Goal: Task Accomplishment & Management: Use online tool/utility

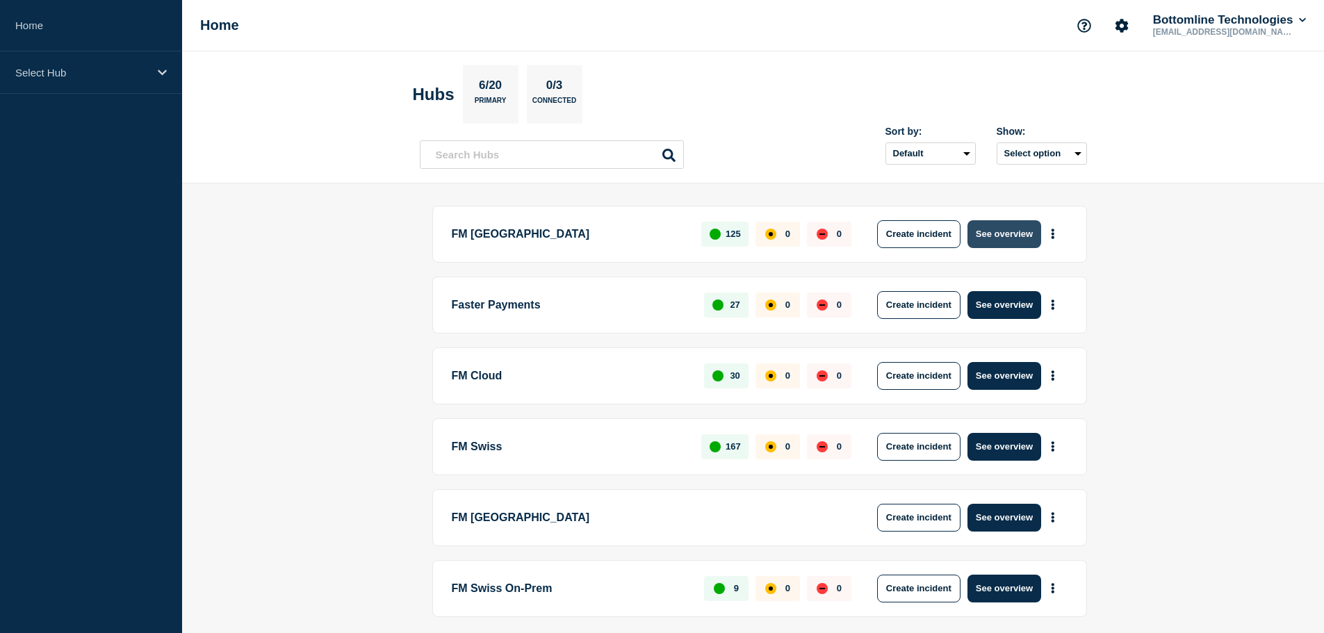
click at [993, 235] on button "See overview" at bounding box center [1005, 234] width 74 height 28
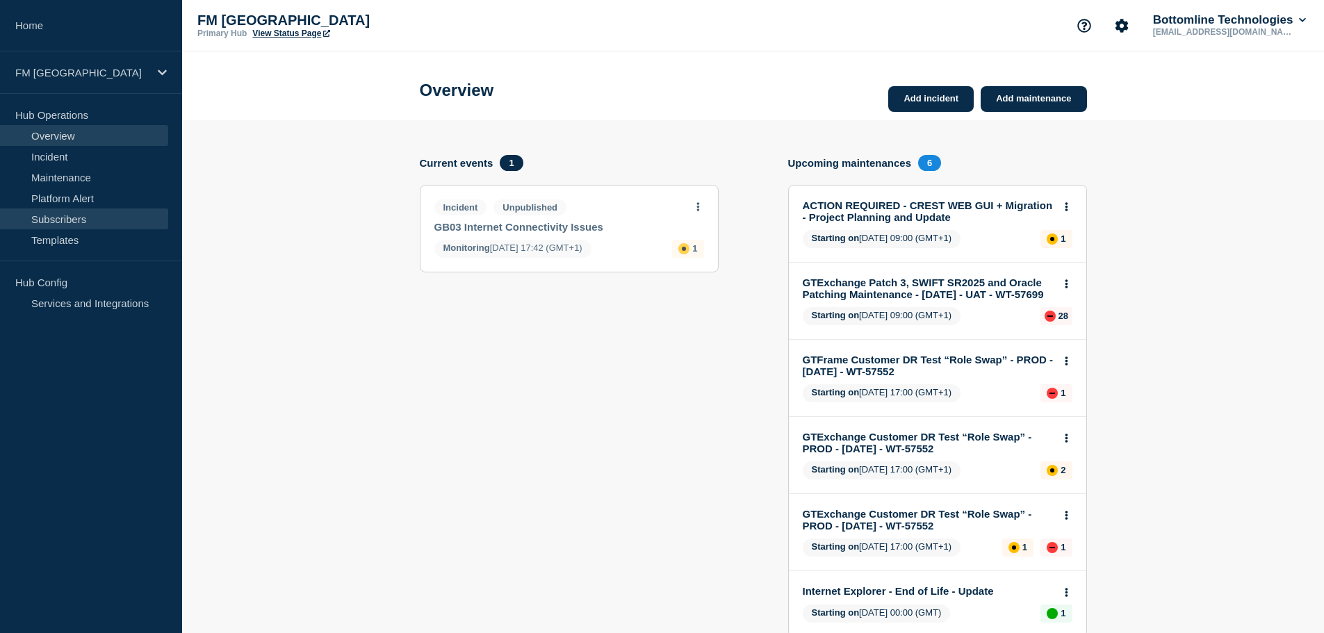
click at [85, 215] on link "Subscribers" at bounding box center [84, 219] width 168 height 21
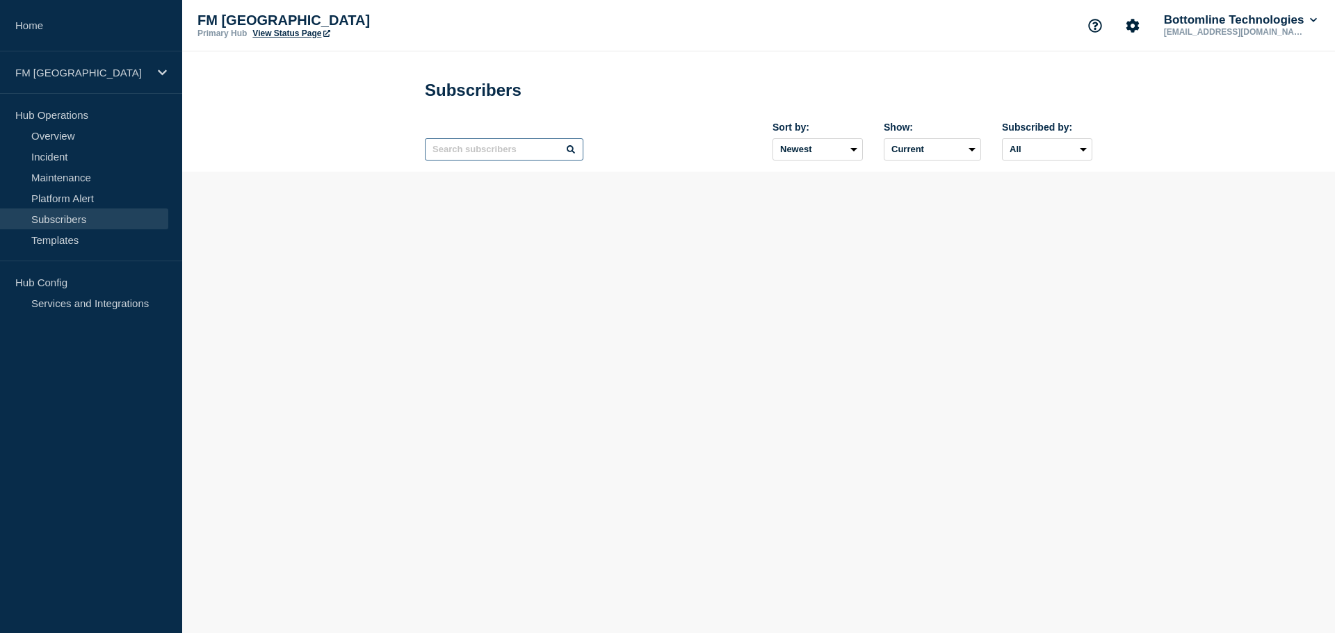
click at [502, 161] on input "text" at bounding box center [504, 149] width 158 height 22
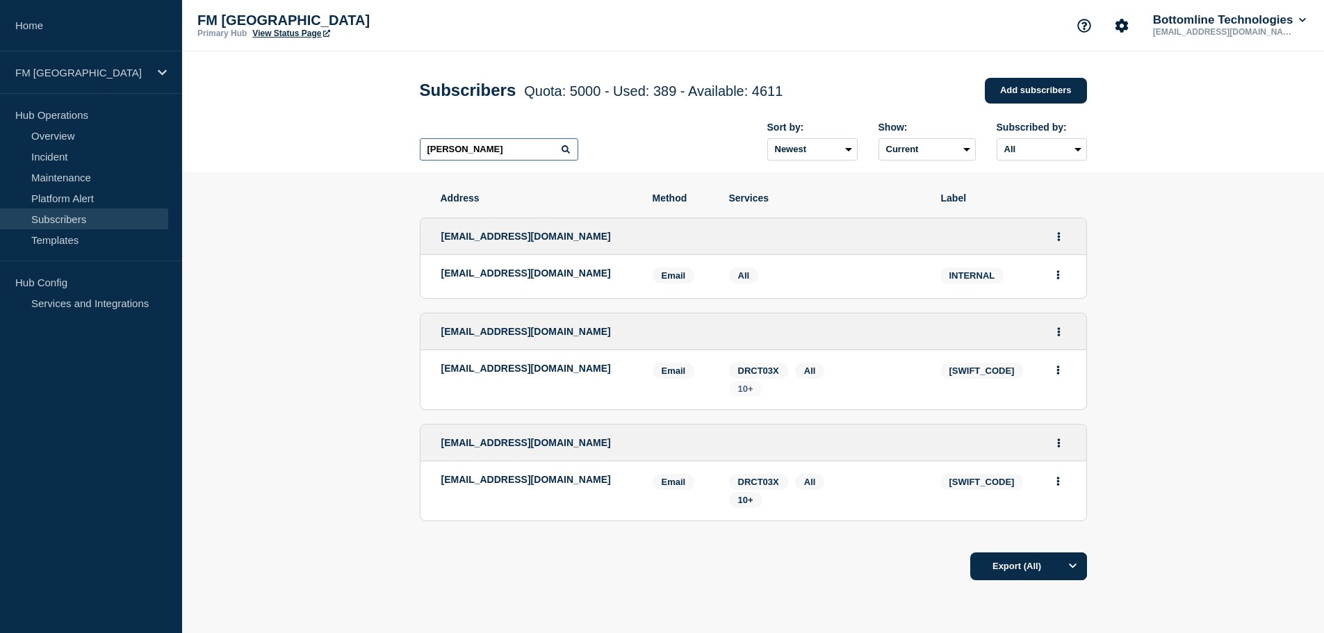
type input "[PERSON_NAME]"
click at [748, 394] on span "10+" at bounding box center [745, 389] width 15 height 10
